Goal: Find specific fact: Find specific fact

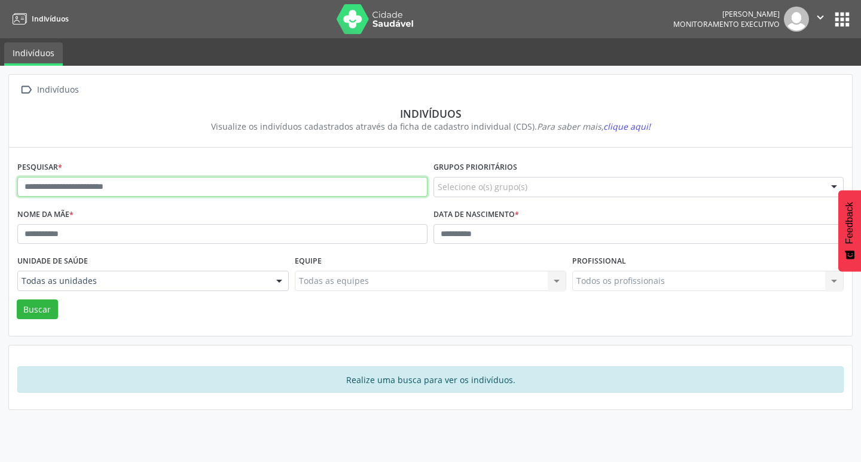
click at [156, 191] on input "text" at bounding box center [222, 187] width 410 height 20
type input "*"
type input "**********"
click at [17, 300] on button "Buscar" at bounding box center [37, 310] width 41 height 20
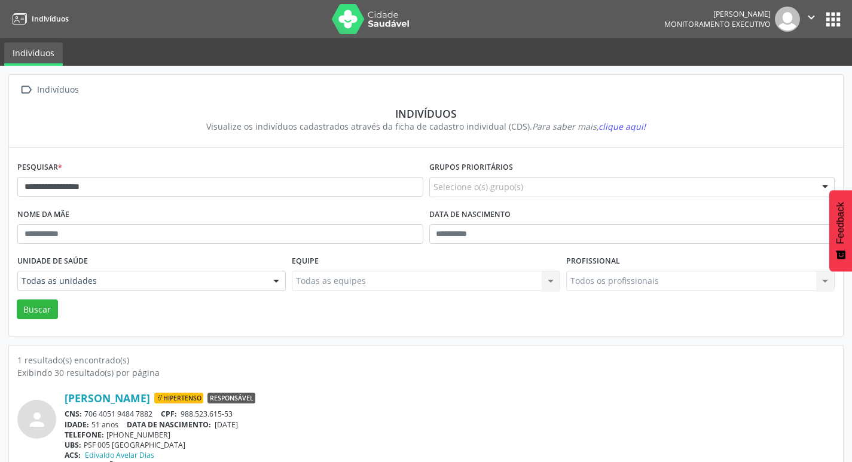
scroll to position [26, 0]
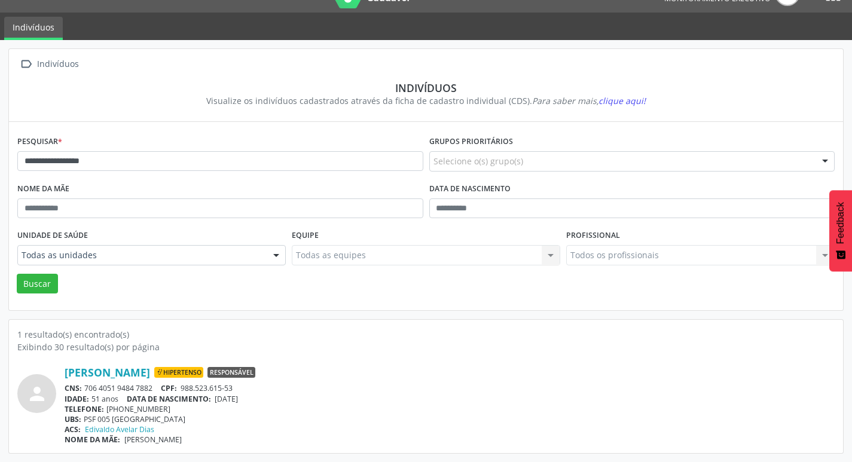
drag, startPoint x: 91, startPoint y: 388, endPoint x: 162, endPoint y: 393, distance: 71.4
click at [162, 393] on div "CNS: 706 4051 9484 7882 CPF: 988.523.615-53" at bounding box center [450, 388] width 770 height 10
copy div "706 4051 9484 7882"
drag, startPoint x: 124, startPoint y: 394, endPoint x: 94, endPoint y: 384, distance: 31.4
click at [94, 384] on div "CNS: 706 4051 9484 7882 CPF: 988.523.615-53" at bounding box center [450, 388] width 770 height 10
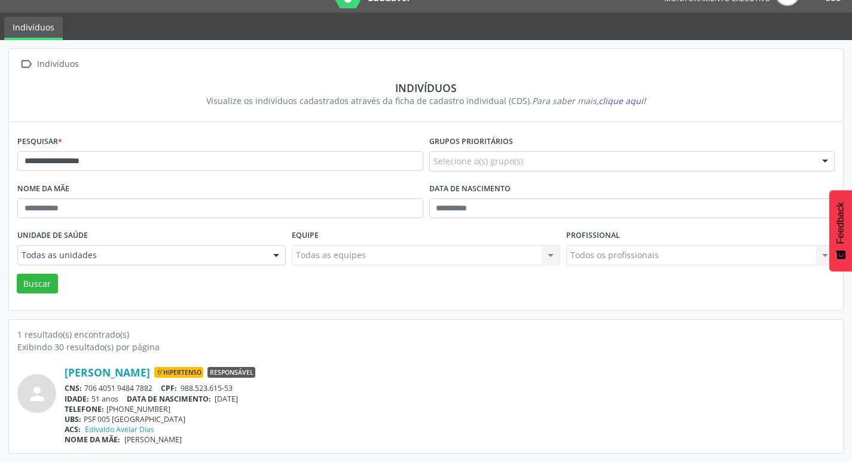
drag, startPoint x: 86, startPoint y: 386, endPoint x: 154, endPoint y: 392, distance: 69.0
click at [155, 392] on div "CNS: 706 4051 9484 7882 CPF: 988.523.615-53" at bounding box center [450, 388] width 770 height 10
copy div "706 4051 9484 7882"
drag, startPoint x: 148, startPoint y: 163, endPoint x: 0, endPoint y: 146, distance: 148.8
click at [0, 146] on div "**********" at bounding box center [426, 251] width 852 height 422
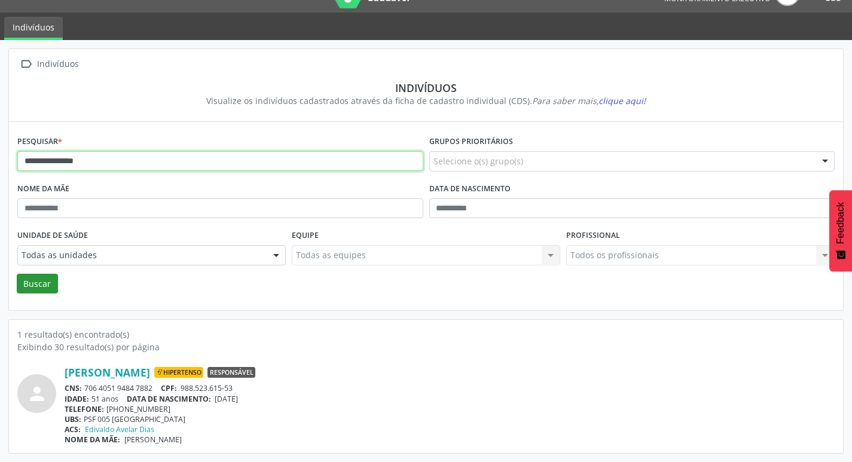
type input "**********"
click at [43, 280] on button "Buscar" at bounding box center [37, 284] width 41 height 20
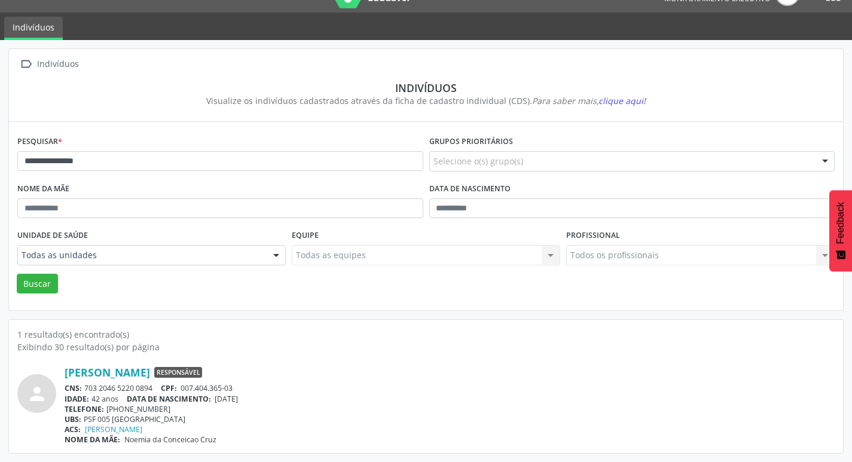
drag, startPoint x: 86, startPoint y: 388, endPoint x: 134, endPoint y: 388, distance: 47.9
click at [163, 388] on div "CNS: 703 2046 5220 0894 CPF: 007.404.365-03" at bounding box center [450, 388] width 770 height 10
copy div "703 2046 5220 0894"
